Goal: Task Accomplishment & Management: Use online tool/utility

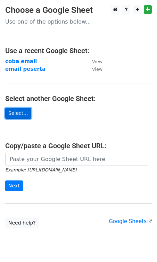
click at [11, 113] on link "Select..." at bounding box center [18, 113] width 26 height 11
click at [18, 112] on link "Select..." at bounding box center [18, 113] width 26 height 11
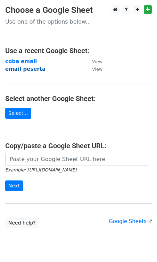
click at [30, 70] on strong "email peserta" at bounding box center [25, 69] width 40 height 6
click at [25, 72] on strong "email peserta" at bounding box center [25, 69] width 40 height 6
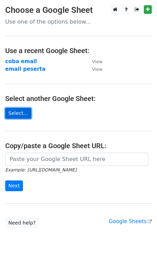
click at [14, 110] on link "Select..." at bounding box center [18, 113] width 26 height 11
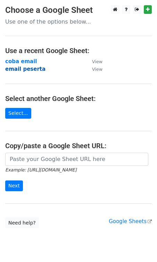
click at [23, 69] on strong "email peserta" at bounding box center [25, 69] width 40 height 6
click at [30, 71] on strong "email peserta" at bounding box center [25, 69] width 40 height 6
click at [34, 69] on strong "email peserta" at bounding box center [25, 69] width 40 height 6
click at [26, 71] on strong "email peserta" at bounding box center [25, 69] width 40 height 6
click at [26, 72] on strong "email peserta" at bounding box center [25, 69] width 40 height 6
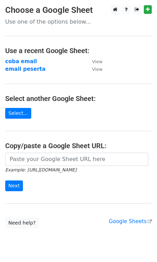
click at [26, 73] on td "email peserta" at bounding box center [45, 69] width 80 height 8
click at [25, 69] on strong "email peserta" at bounding box center [25, 69] width 40 height 6
click at [19, 115] on link "Select..." at bounding box center [18, 113] width 26 height 11
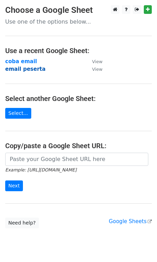
click at [31, 68] on strong "email peserta" at bounding box center [25, 69] width 40 height 6
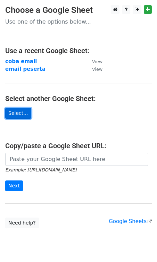
click at [20, 112] on link "Select..." at bounding box center [18, 113] width 26 height 11
click at [15, 110] on link "Select..." at bounding box center [18, 113] width 26 height 11
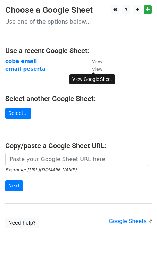
click at [98, 70] on small "View" at bounding box center [97, 69] width 10 height 5
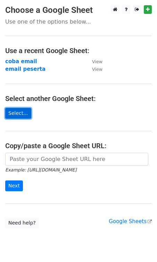
click at [17, 113] on link "Select..." at bounding box center [18, 113] width 26 height 11
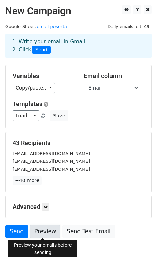
click at [45, 235] on link "Preview" at bounding box center [45, 231] width 31 height 13
click at [42, 233] on link "Preview" at bounding box center [45, 231] width 31 height 13
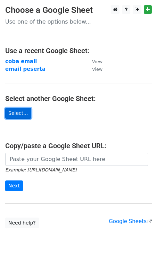
click at [18, 116] on link "Select..." at bounding box center [18, 113] width 26 height 11
click at [21, 111] on link "Select..." at bounding box center [18, 113] width 26 height 11
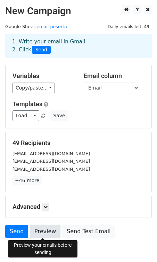
click at [40, 233] on link "Preview" at bounding box center [45, 231] width 31 height 13
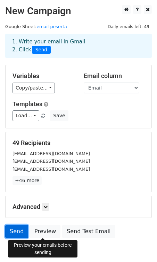
click at [21, 232] on link "Send" at bounding box center [16, 231] width 23 height 13
